Goal: Task Accomplishment & Management: Use online tool/utility

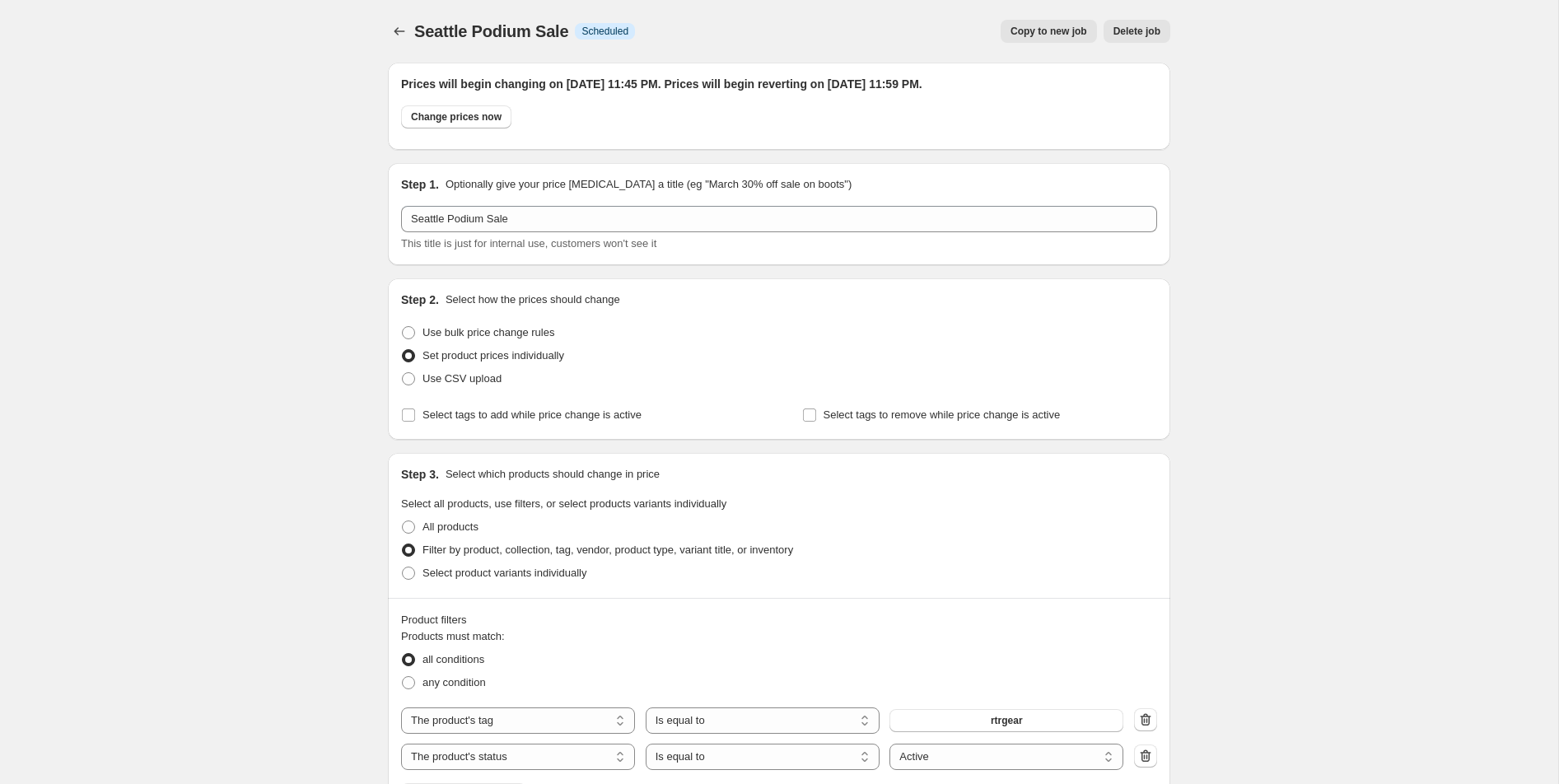
select select "tag"
select select "product_status"
click at [451, 123] on span "Change prices now" at bounding box center [457, 117] width 91 height 13
radio input "true"
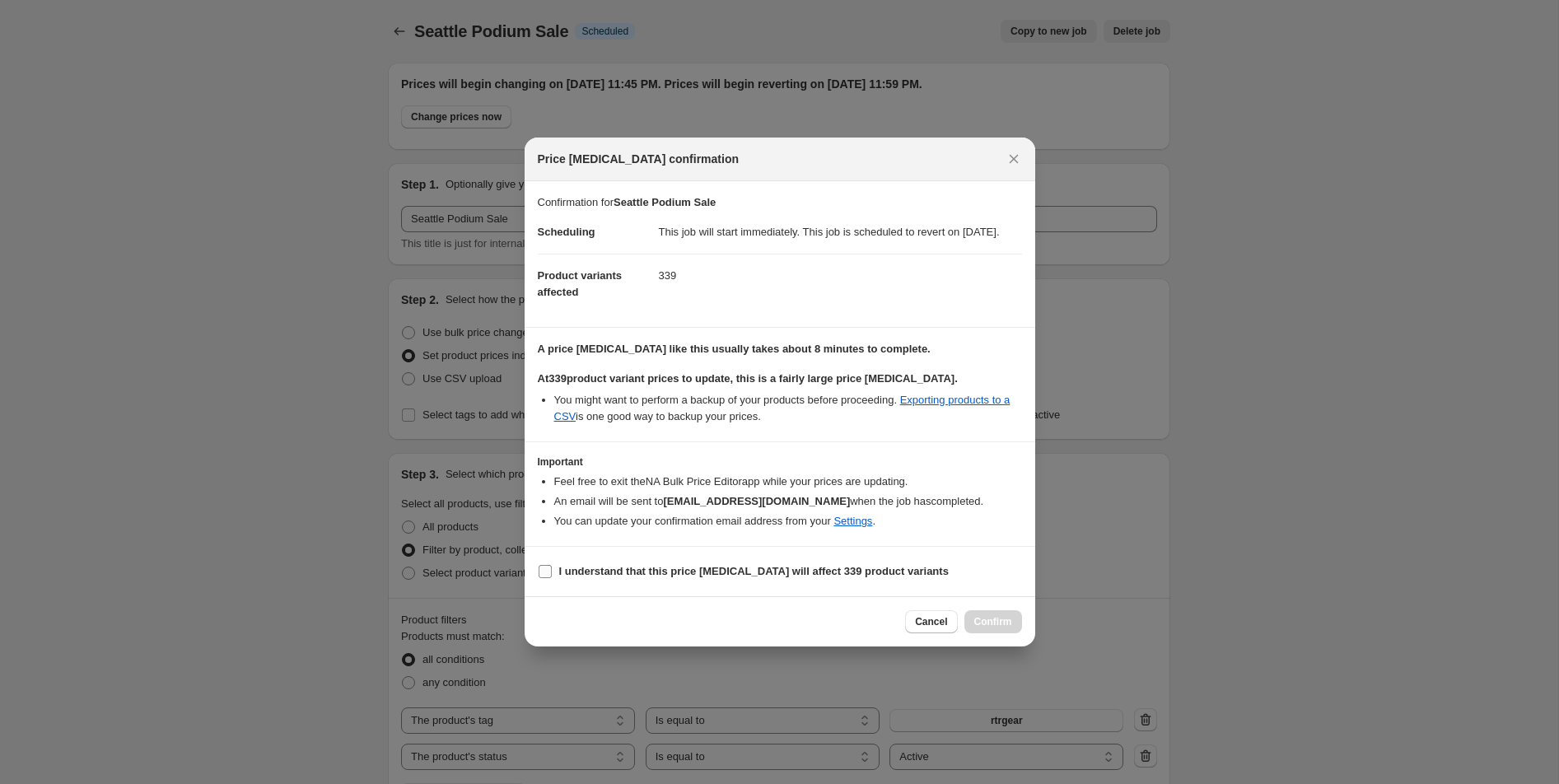
click at [816, 578] on b "I understand that this price [MEDICAL_DATA] will affect 339 product variants" at bounding box center [754, 571] width 390 height 13
click at [552, 578] on input "I understand that this price [MEDICAL_DATA] will affect 339 product variants" at bounding box center [546, 572] width 13 height 13
checkbox input "true"
click at [998, 629] on span "Confirm" at bounding box center [993, 622] width 38 height 13
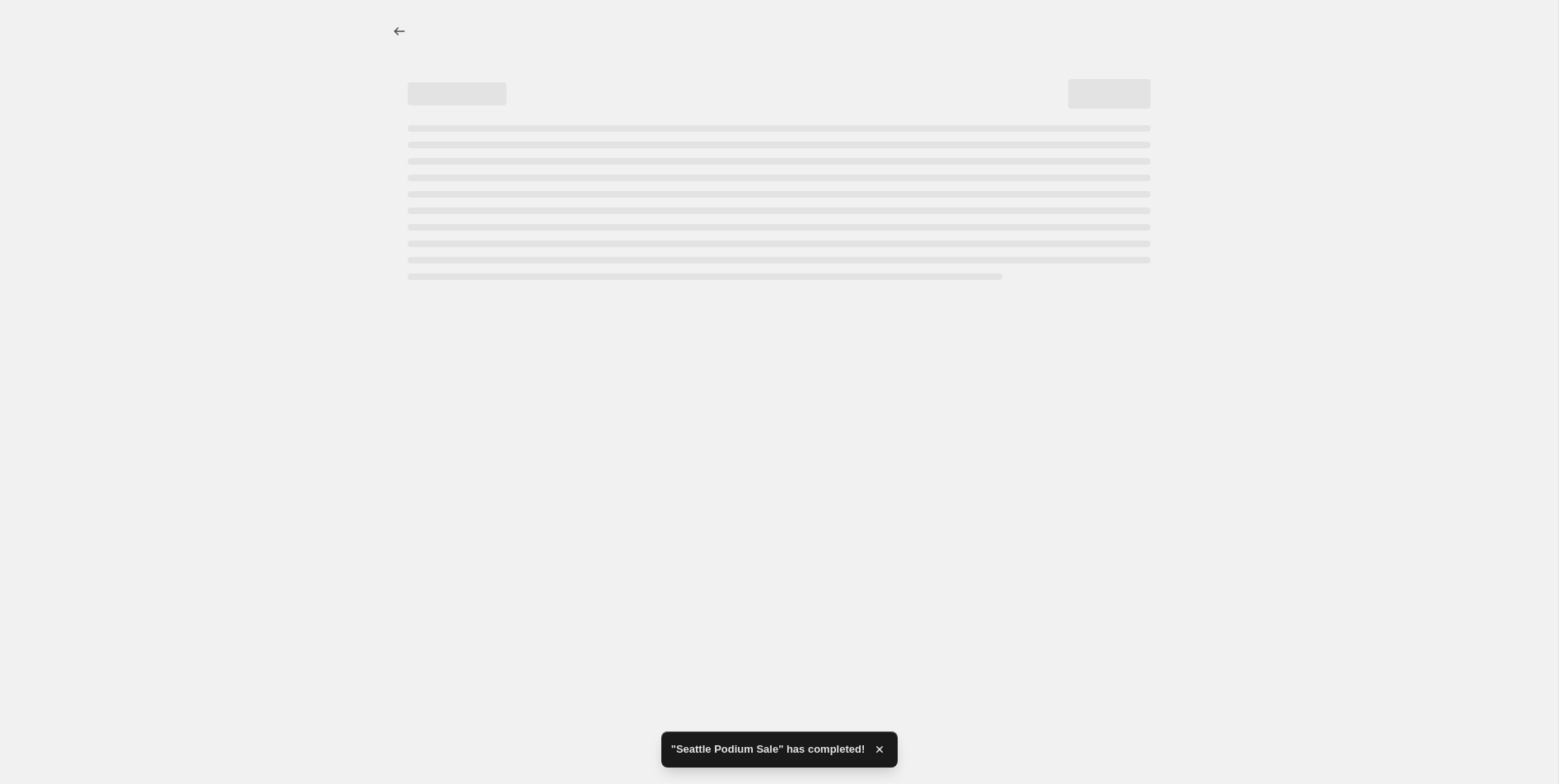
select select "tag"
select select "product_status"
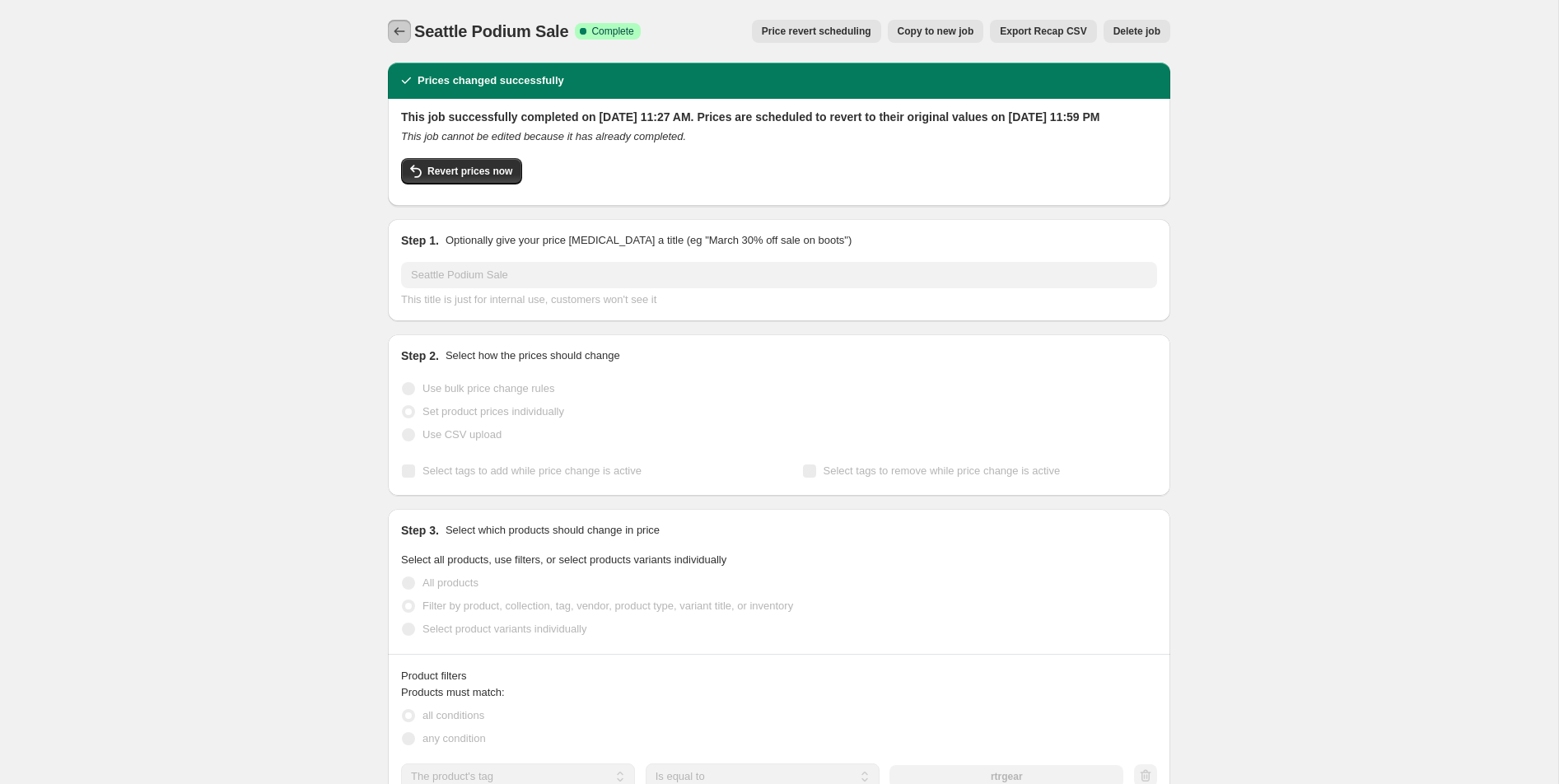
click at [400, 34] on icon "Price change jobs" at bounding box center [400, 31] width 17 height 17
